Goal: Information Seeking & Learning: Learn about a topic

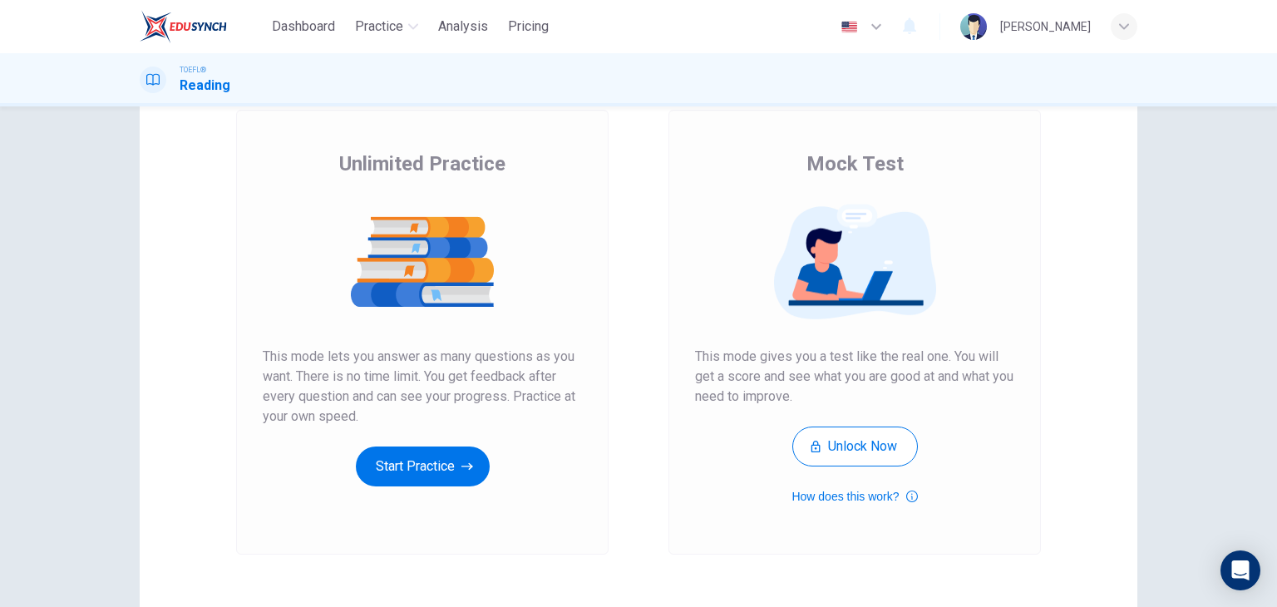
scroll to position [197, 0]
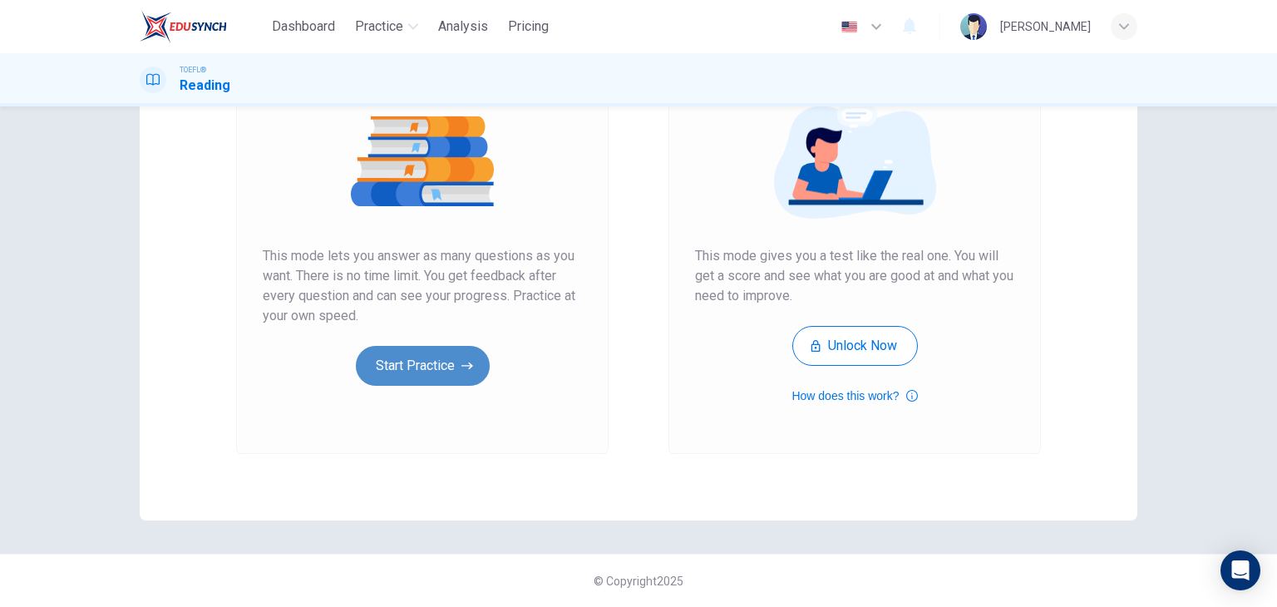
click at [442, 371] on button "Start Practice" at bounding box center [423, 366] width 134 height 40
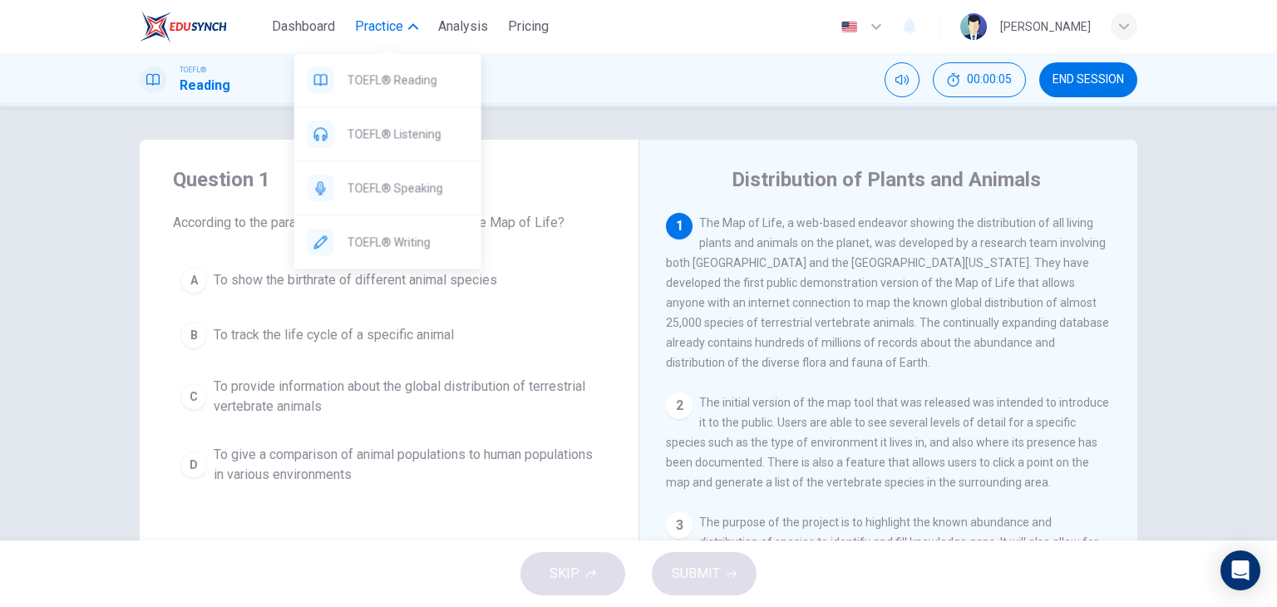
click at [397, 31] on span "Practice" at bounding box center [379, 27] width 48 height 20
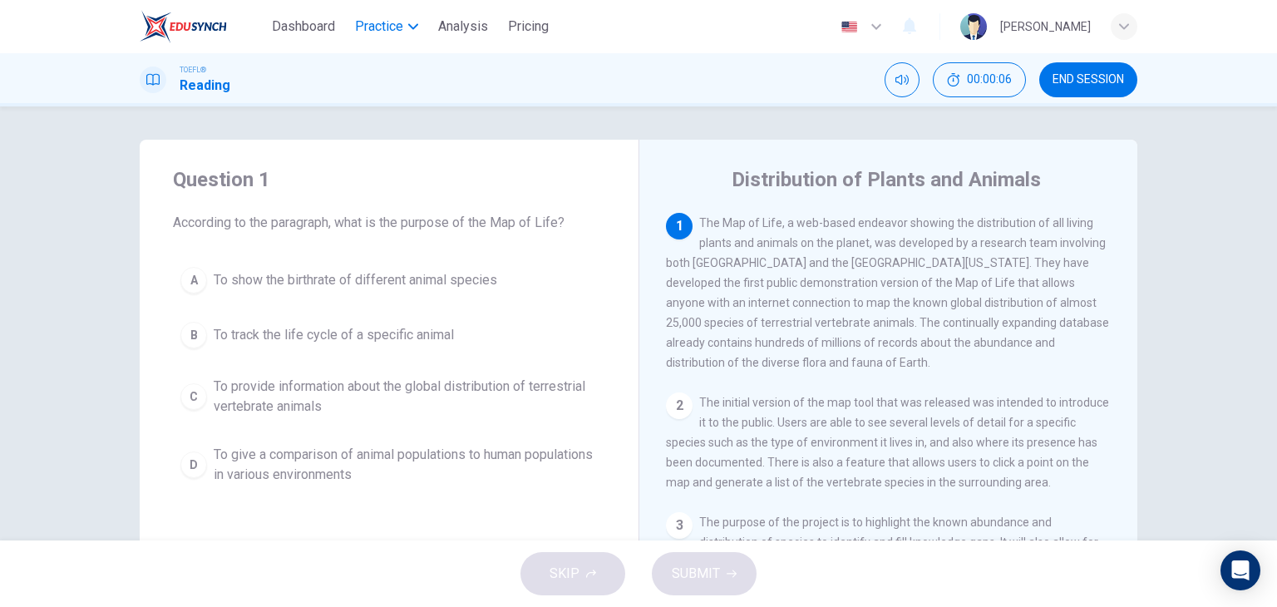
click at [402, 31] on span "Practice" at bounding box center [379, 27] width 48 height 20
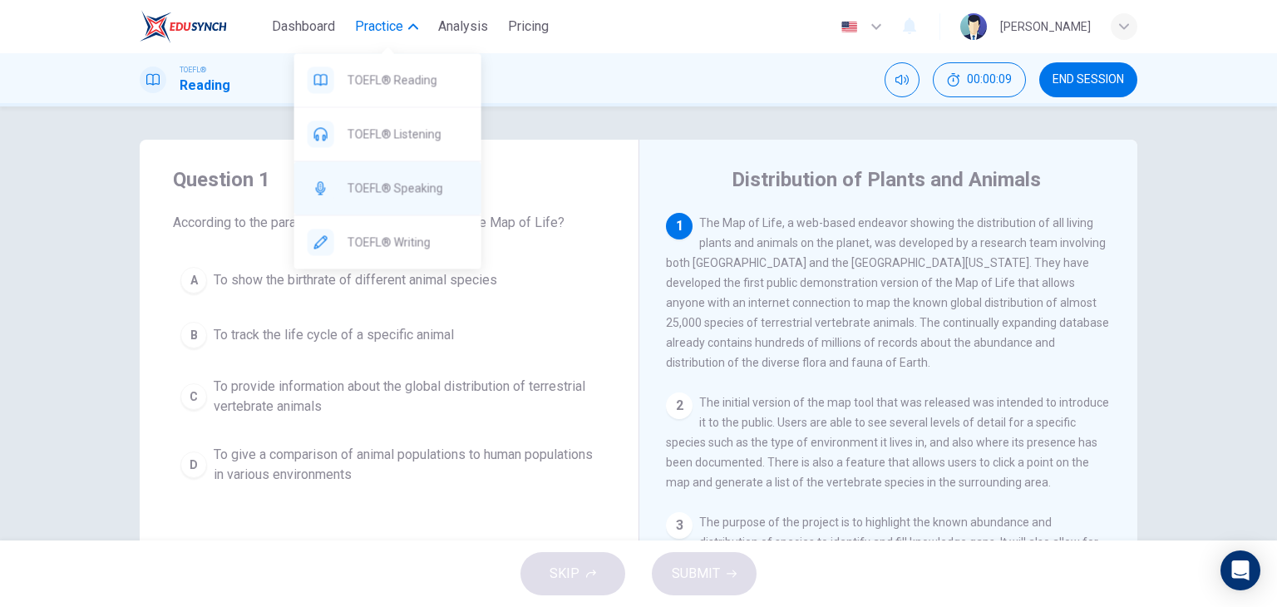
click at [411, 190] on span "TOEFL® Speaking" at bounding box center [408, 188] width 121 height 20
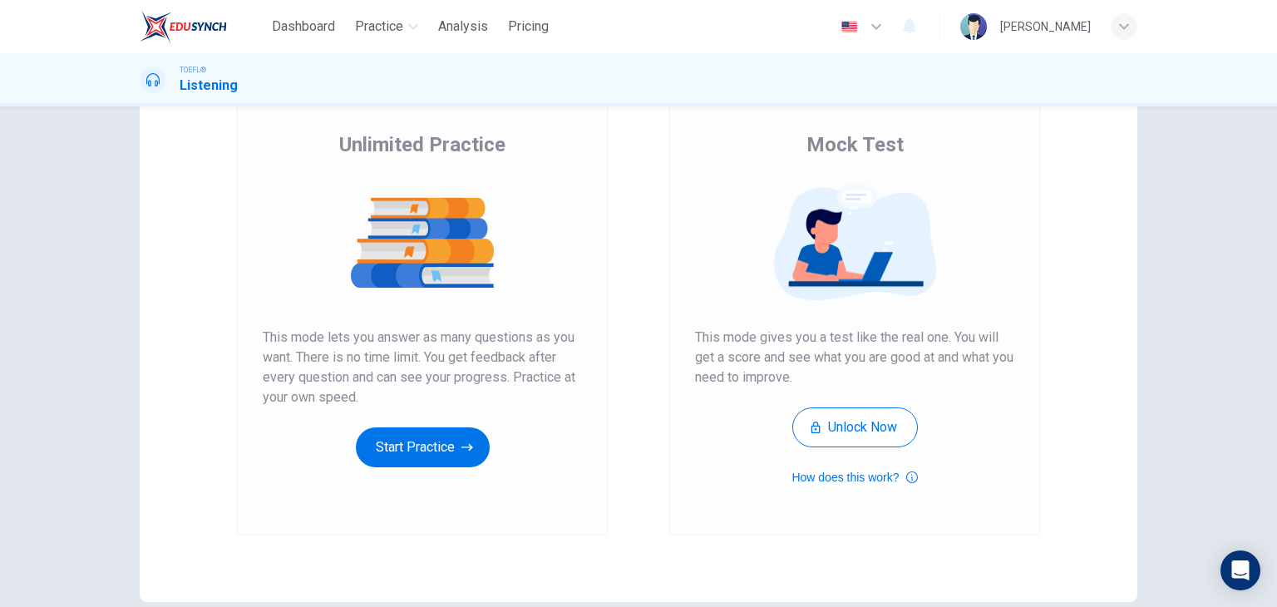
scroll to position [166, 0]
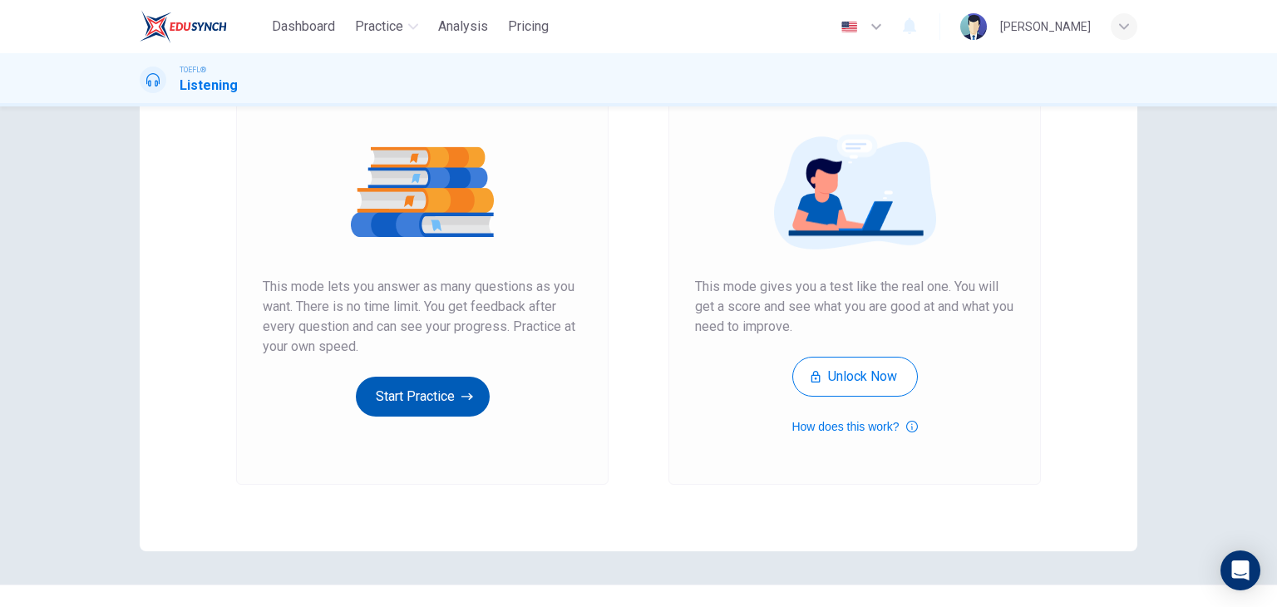
click at [450, 388] on button "Start Practice" at bounding box center [423, 397] width 134 height 40
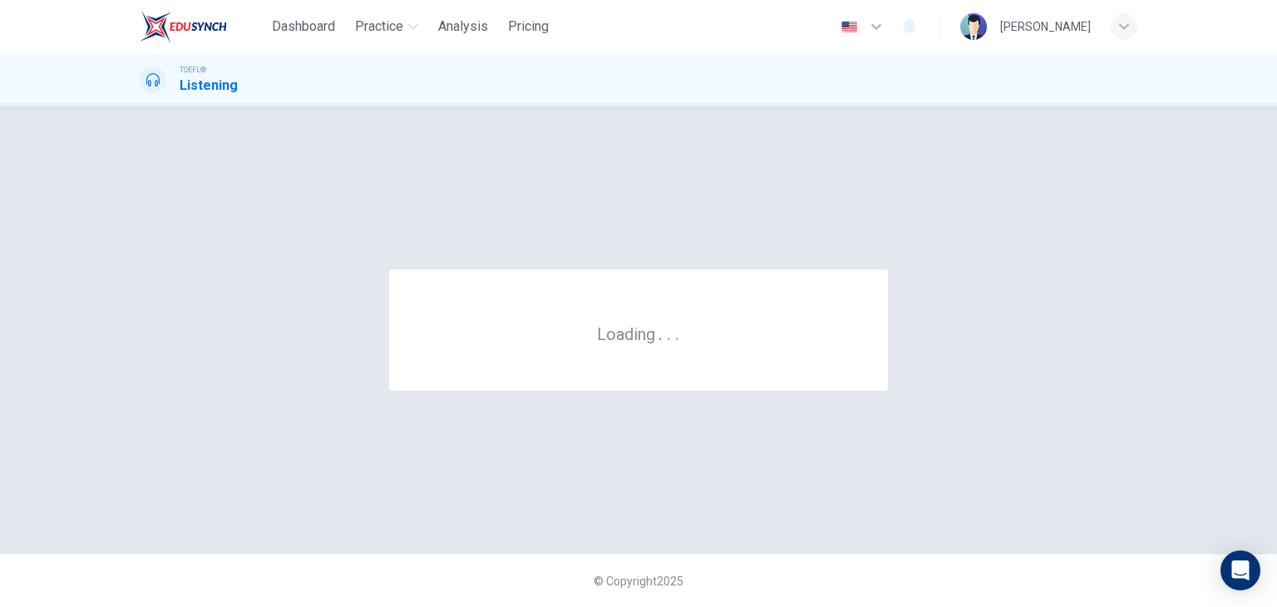
scroll to position [0, 0]
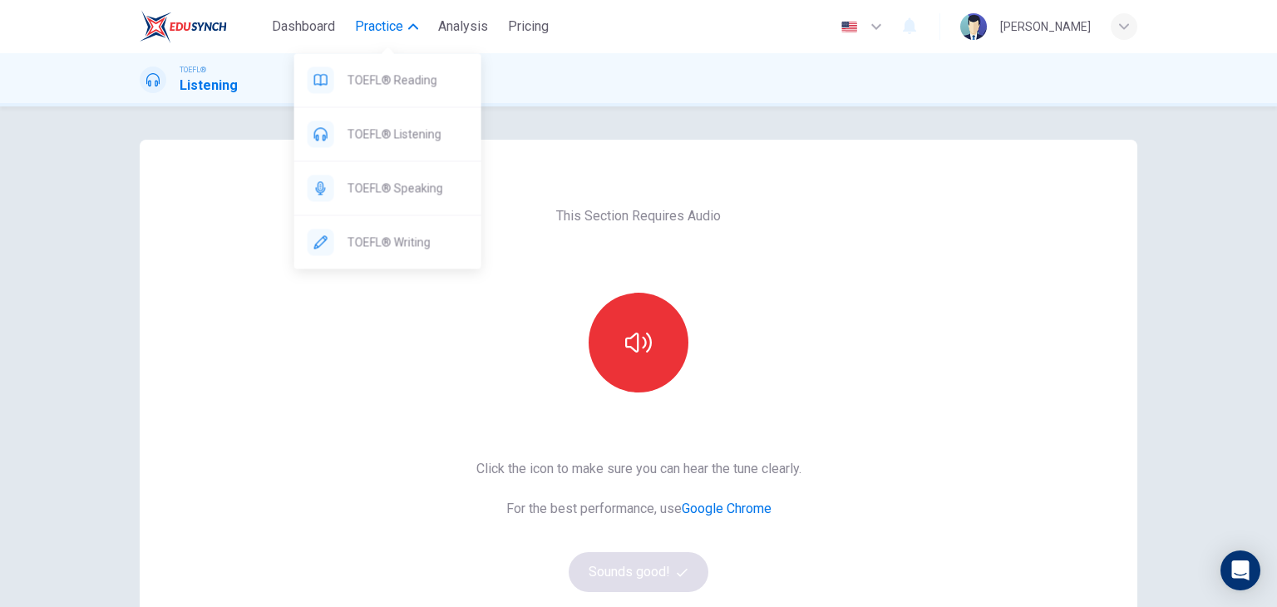
click at [389, 22] on span "Practice" at bounding box center [379, 27] width 48 height 20
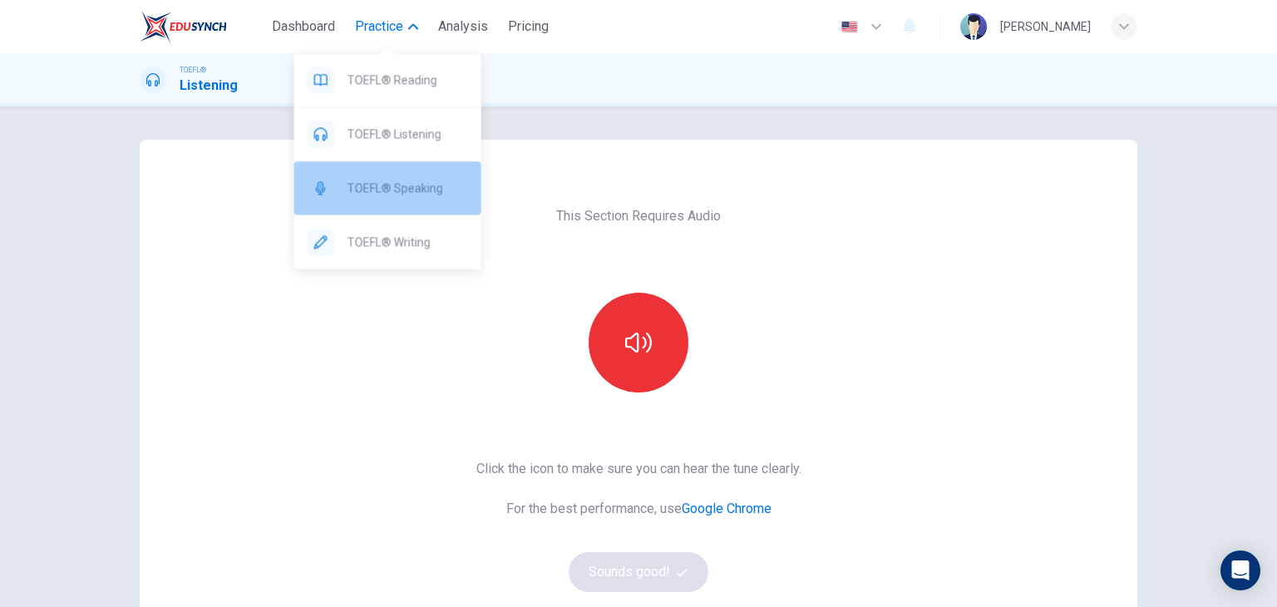
click at [392, 187] on span "TOEFL® Speaking" at bounding box center [408, 188] width 121 height 20
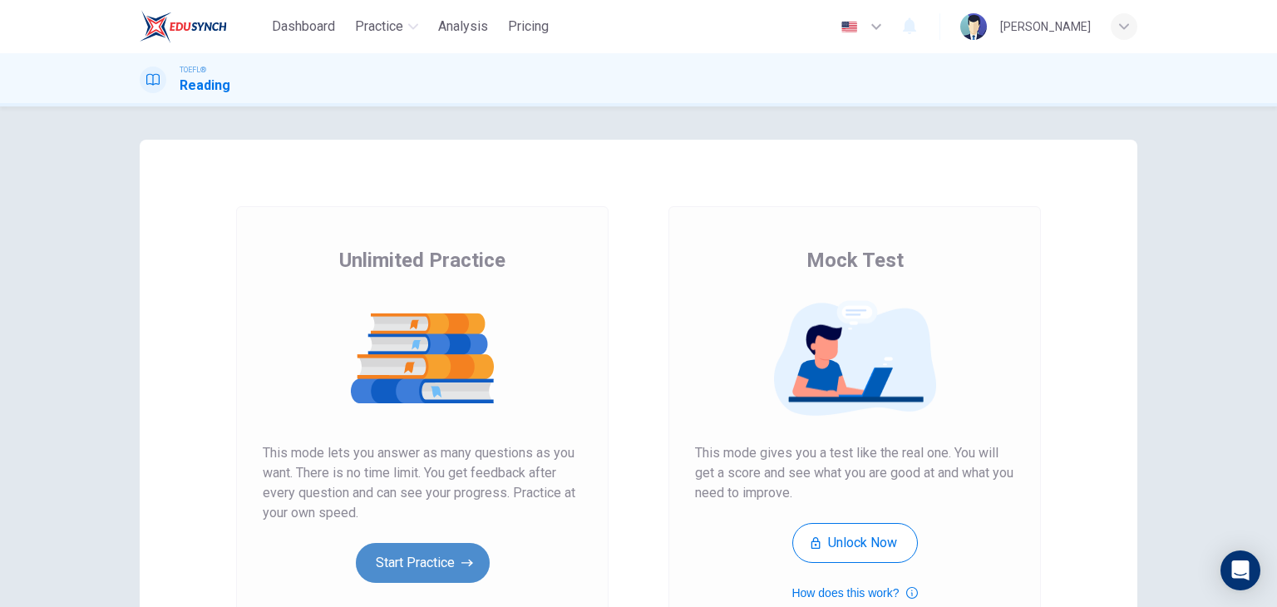
click at [405, 563] on button "Start Practice" at bounding box center [423, 563] width 134 height 40
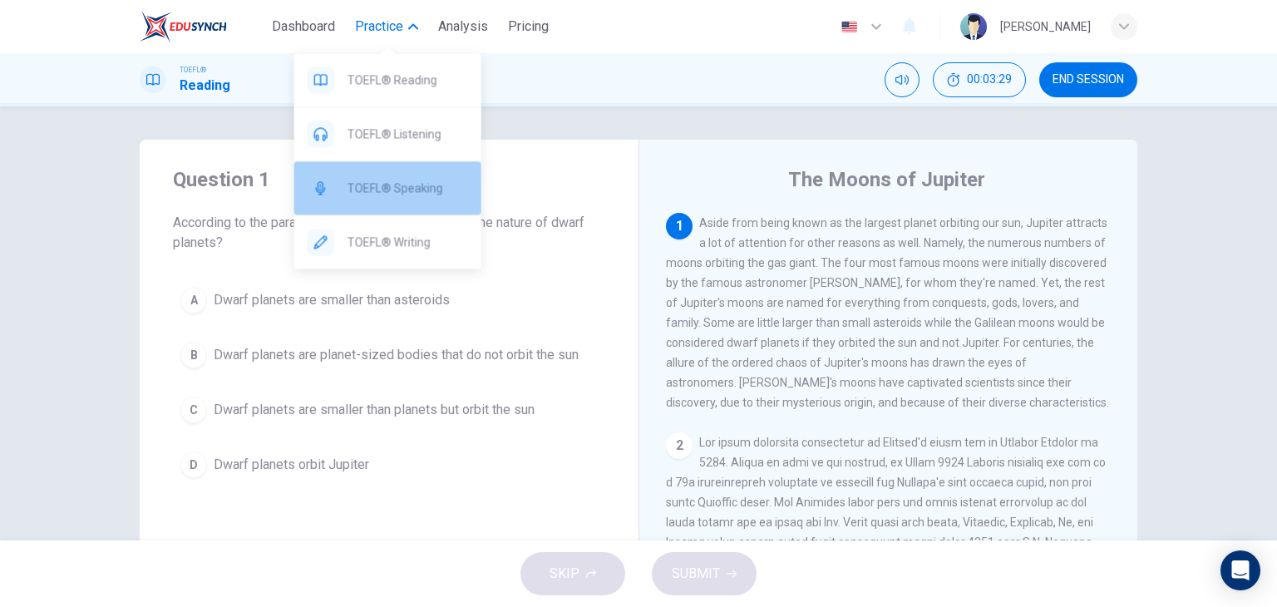
click at [416, 188] on span "TOEFL® Speaking" at bounding box center [408, 188] width 121 height 20
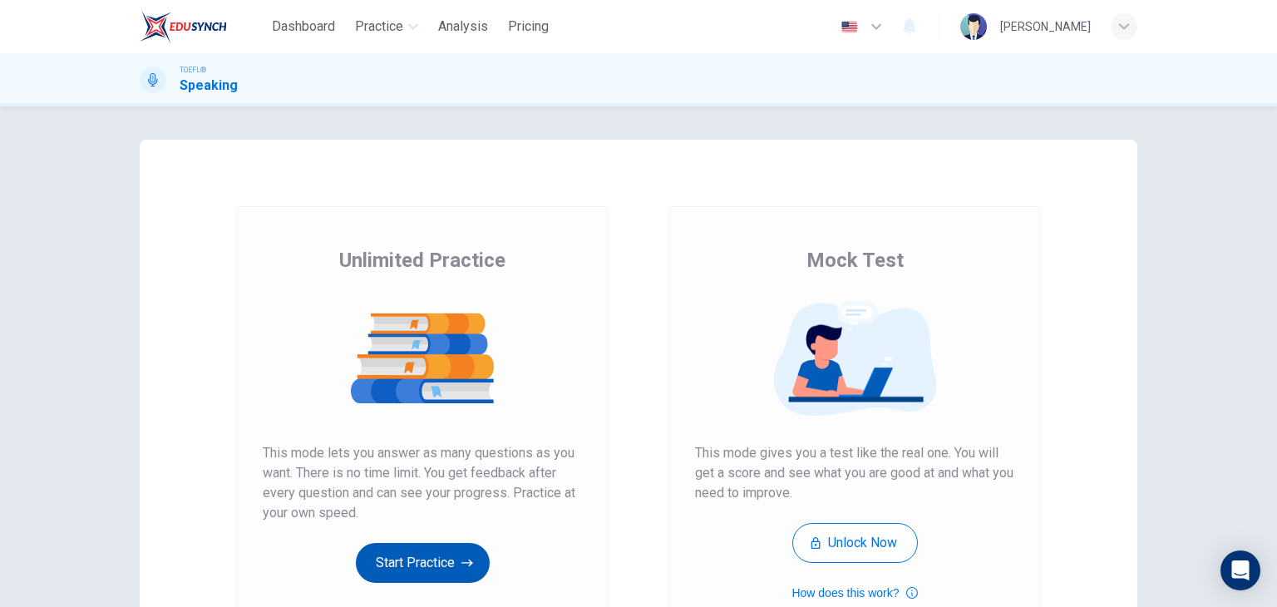
click at [431, 572] on button "Start Practice" at bounding box center [423, 563] width 134 height 40
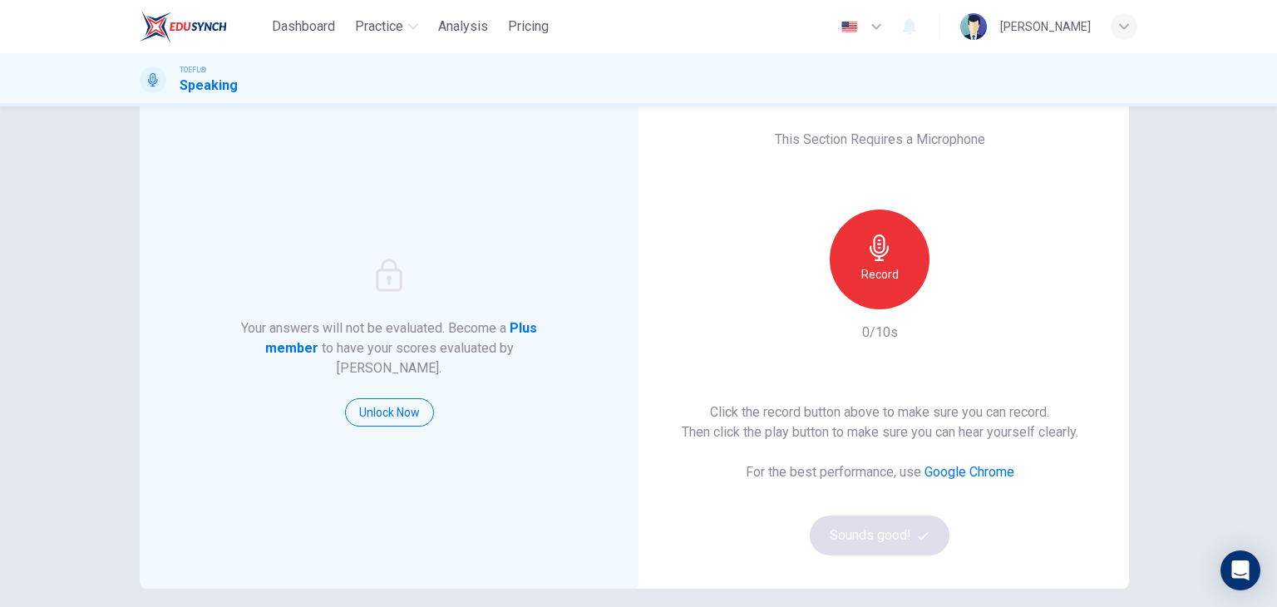
scroll to position [83, 0]
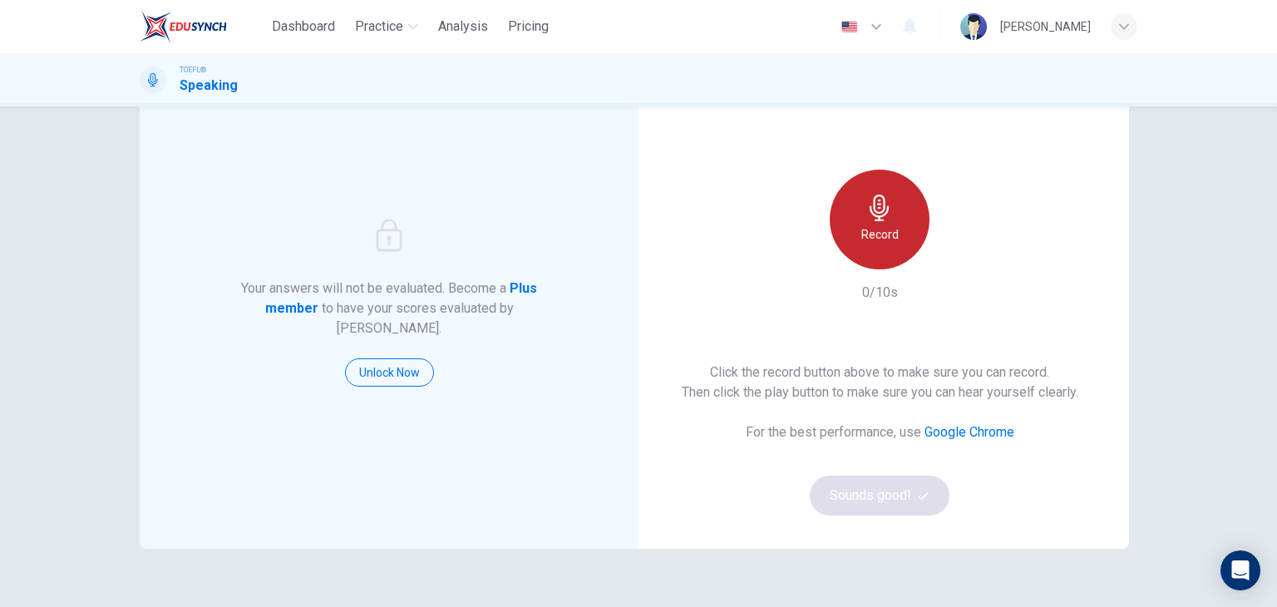
click at [883, 224] on div "Record" at bounding box center [880, 220] width 100 height 100
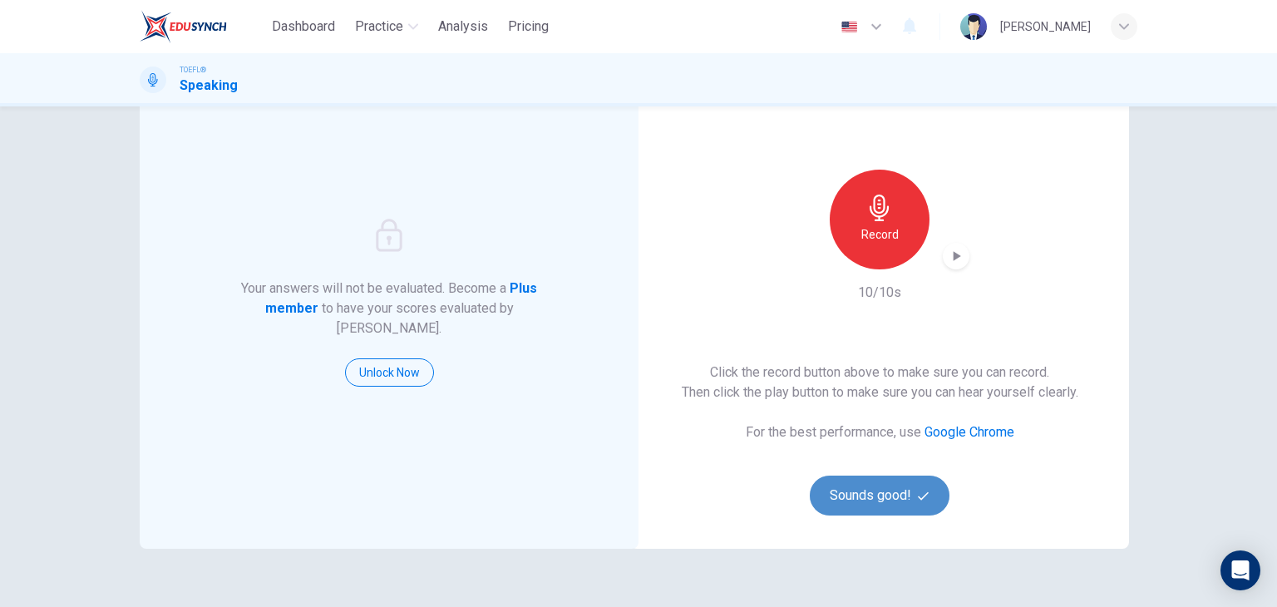
click at [900, 500] on button "Sounds good!" at bounding box center [880, 496] width 140 height 40
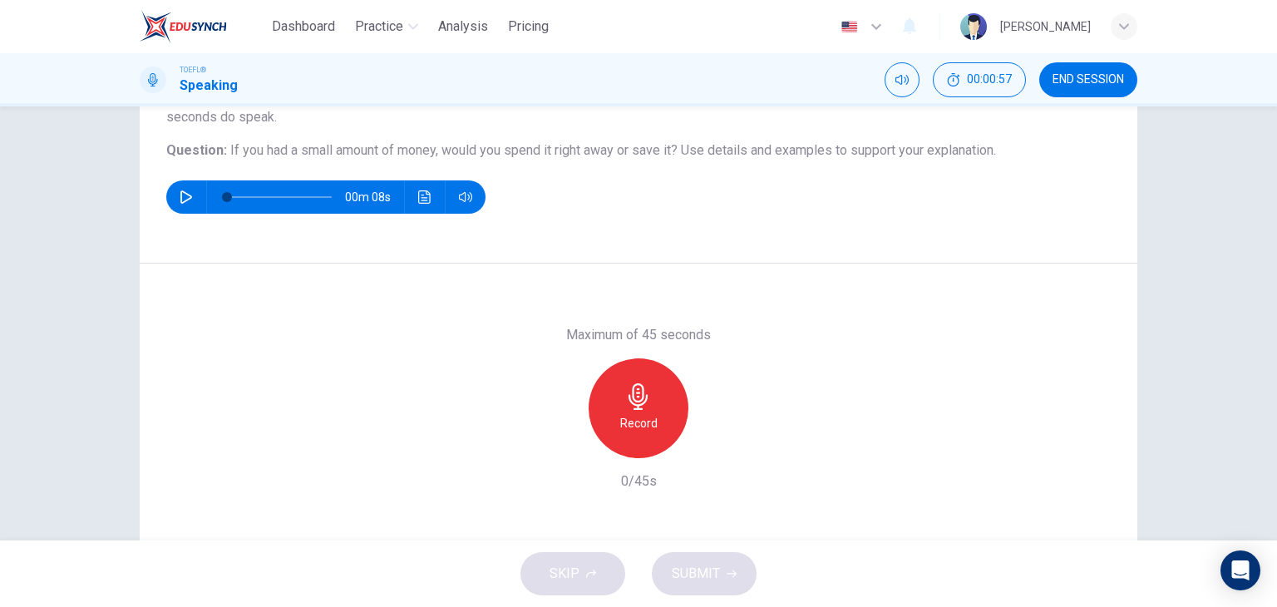
scroll to position [166, 0]
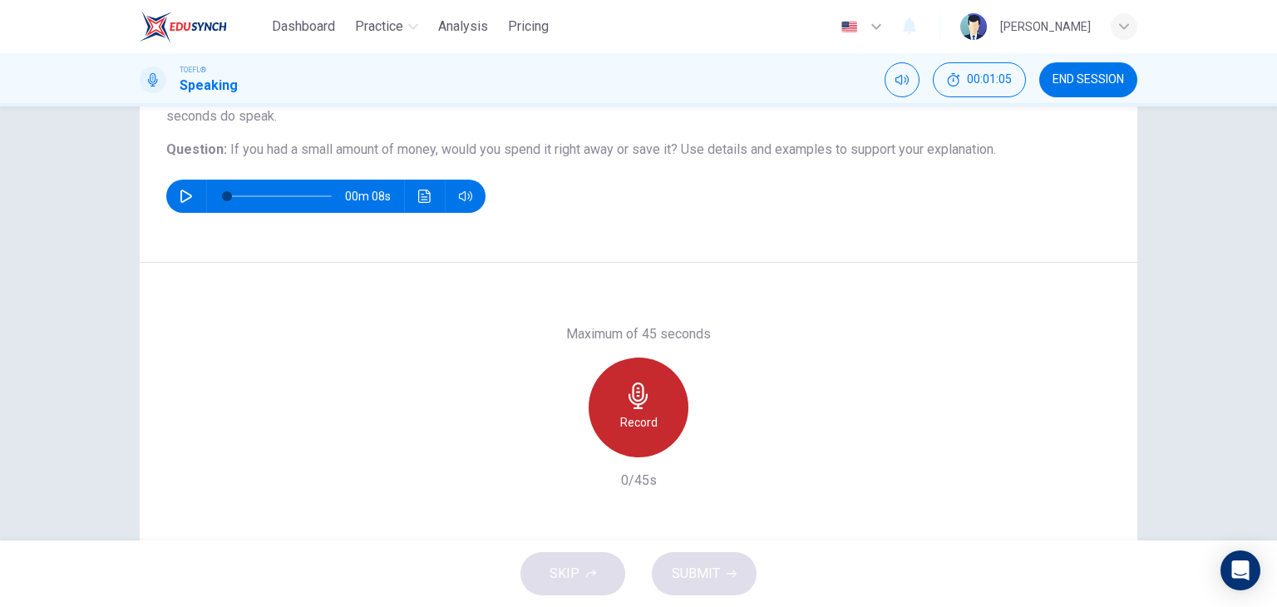
click at [643, 400] on icon "button" at bounding box center [638, 395] width 27 height 27
click at [634, 397] on icon "button" at bounding box center [638, 395] width 27 height 27
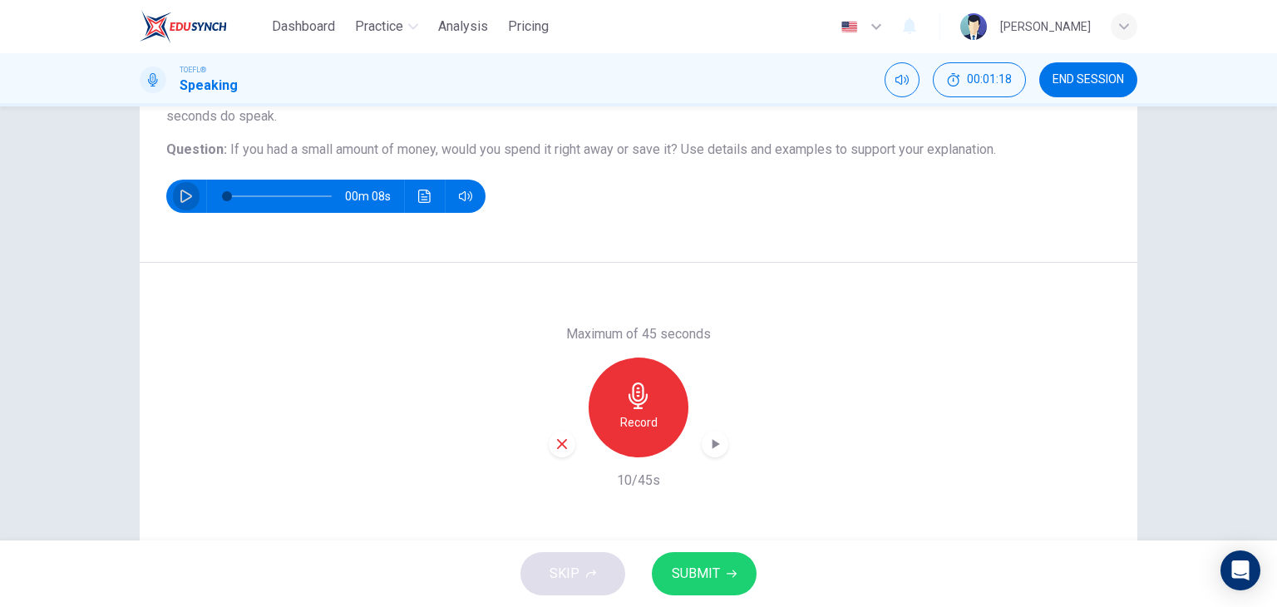
click at [180, 195] on icon "button" at bounding box center [186, 196] width 12 height 13
type input "0"
click at [727, 573] on icon "button" at bounding box center [732, 573] width 10 height 7
